Goal: Information Seeking & Learning: Find specific fact

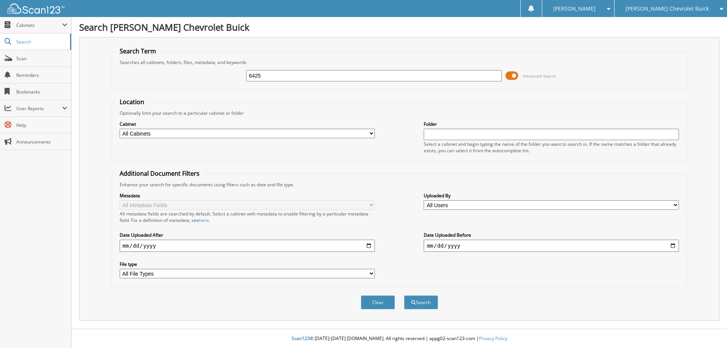
type input "6425"
click at [404, 295] on button "Search" at bounding box center [421, 302] width 34 height 14
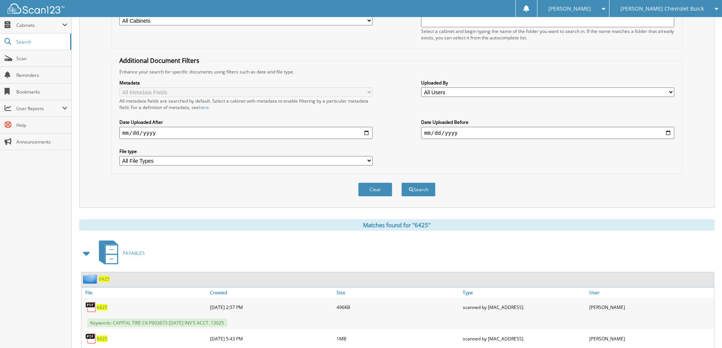
scroll to position [114, 0]
click at [105, 279] on span "6425" at bounding box center [104, 278] width 11 height 6
